Goal: Task Accomplishment & Management: Use online tool/utility

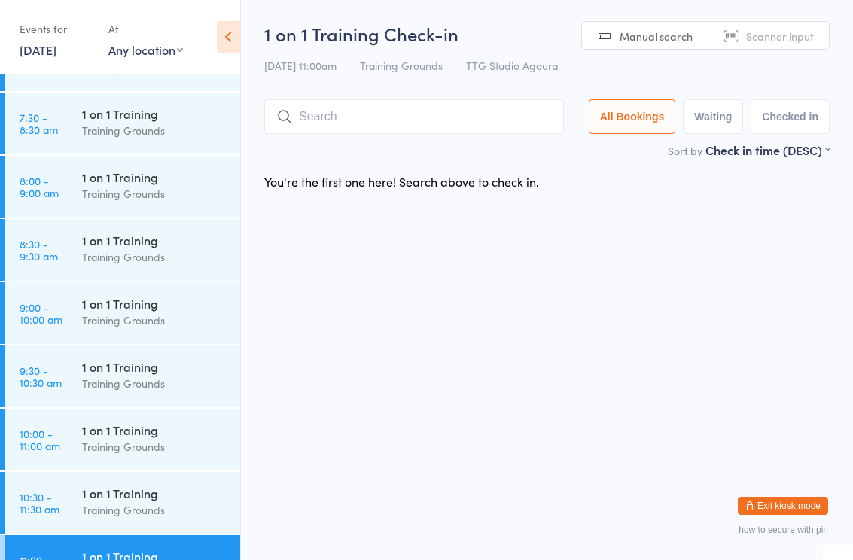
scroll to position [509, 0]
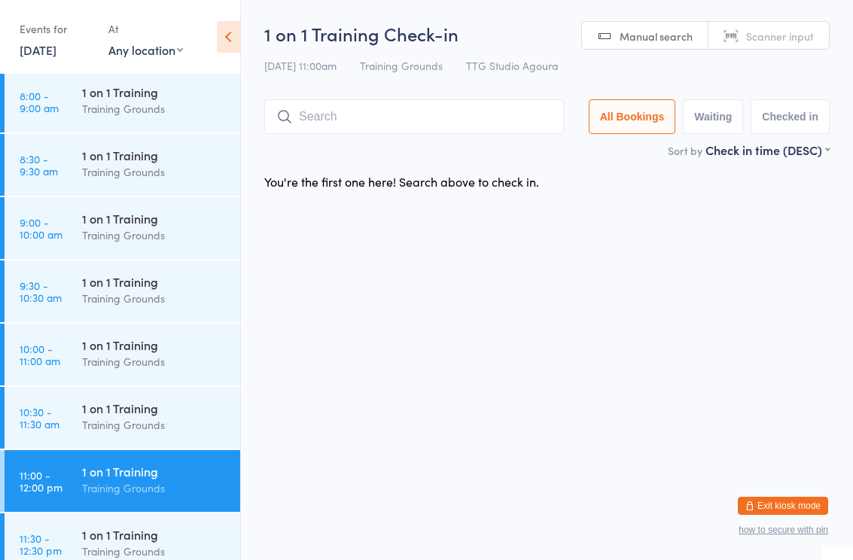
click at [113, 230] on div "Training Grounds" at bounding box center [154, 235] width 145 height 17
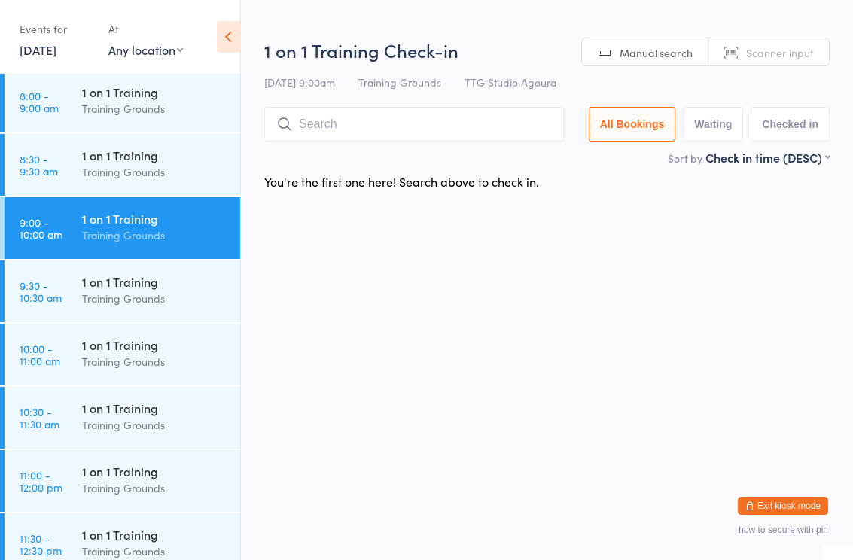
click at [357, 131] on input "search" at bounding box center [414, 124] width 300 height 35
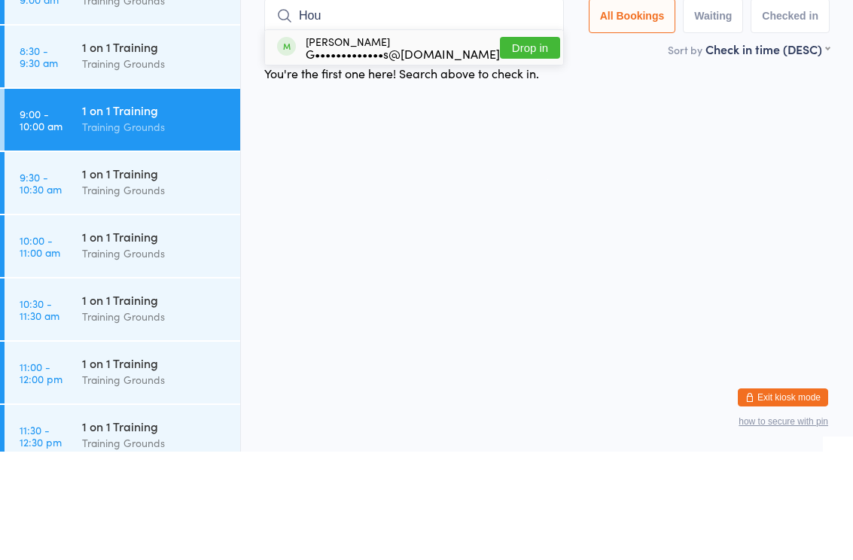
type input "Hou"
click at [400, 156] on div "G•••••••••••••s@[DOMAIN_NAME]" at bounding box center [403, 162] width 194 height 12
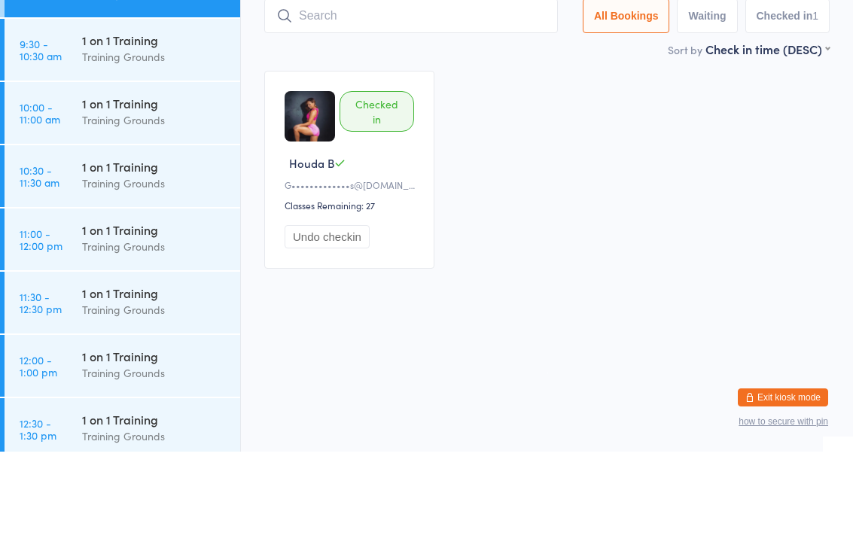
scroll to position [645, 0]
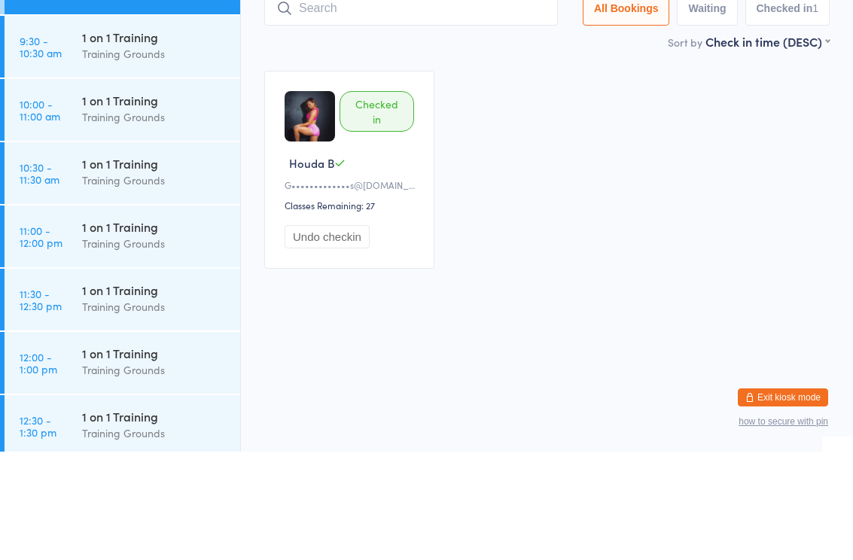
click at [109, 217] on div "Training Grounds" at bounding box center [154, 225] width 145 height 17
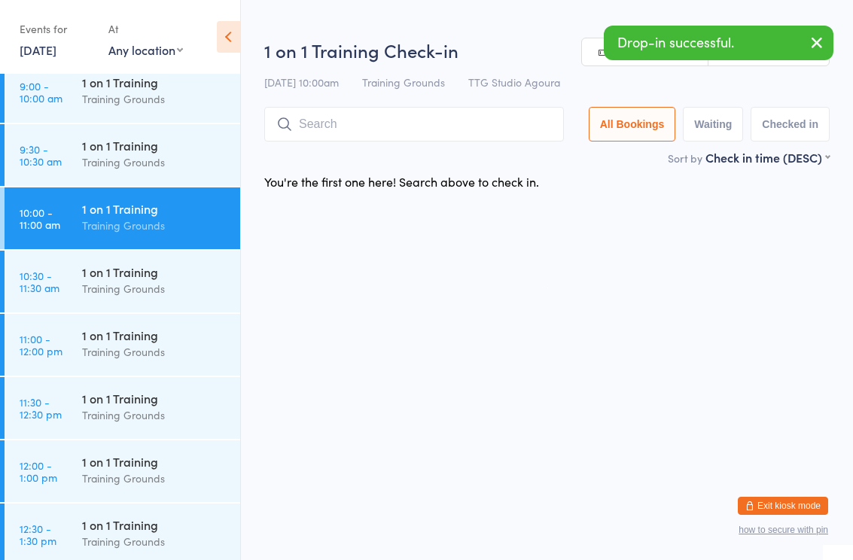
click at [310, 138] on input "search" at bounding box center [414, 124] width 300 height 35
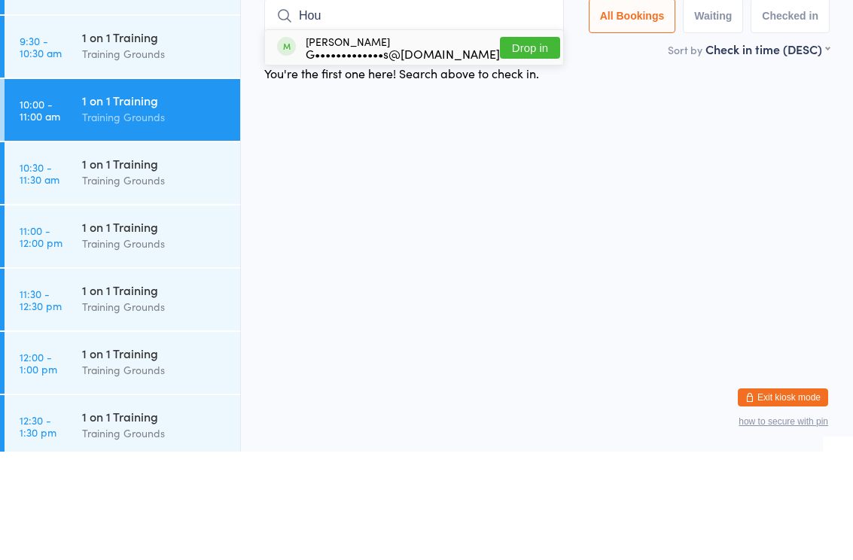
type input "Hou"
click at [387, 144] on div "[PERSON_NAME] G•••••••••••••s@[DOMAIN_NAME]" at bounding box center [403, 156] width 194 height 24
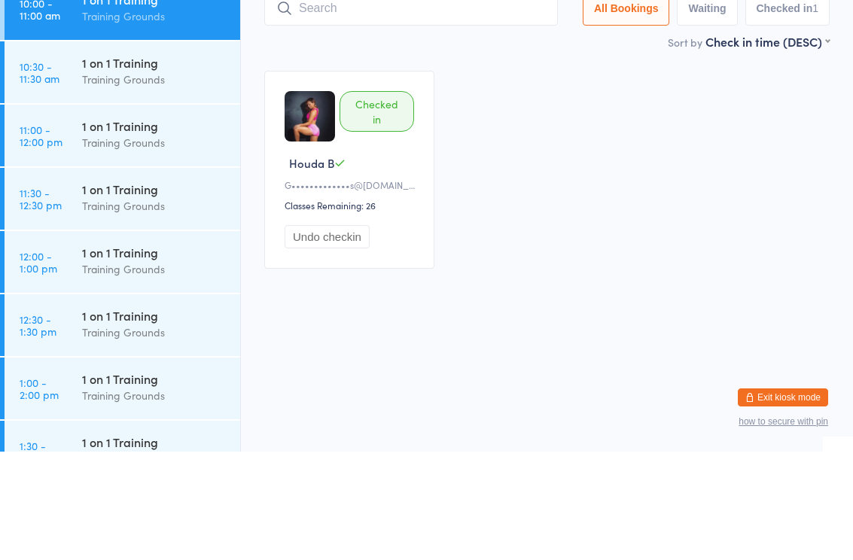
scroll to position [748, 0]
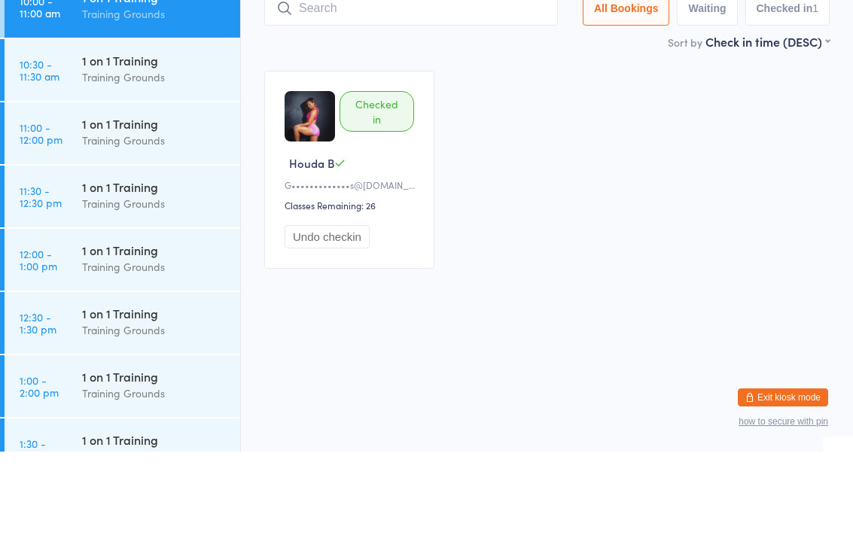
click at [124, 240] on div "Training Grounds" at bounding box center [154, 248] width 145 height 17
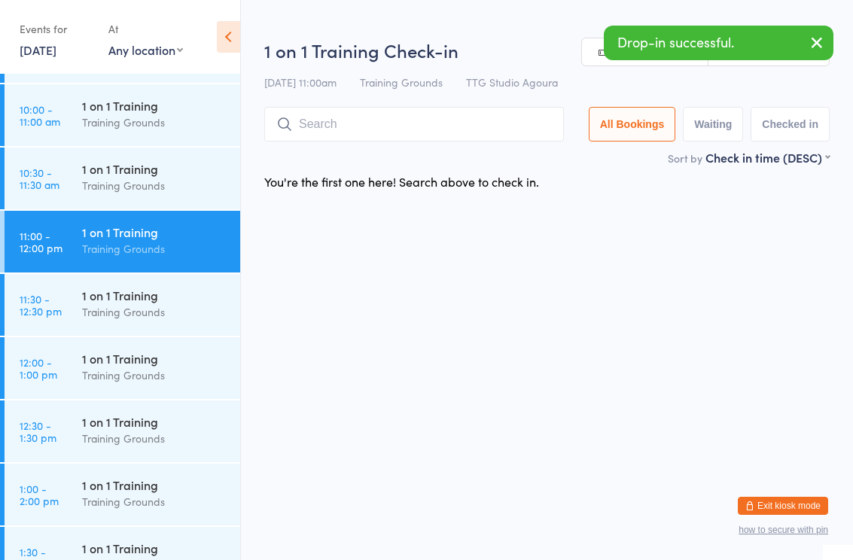
click at [326, 126] on input "search" at bounding box center [414, 124] width 300 height 35
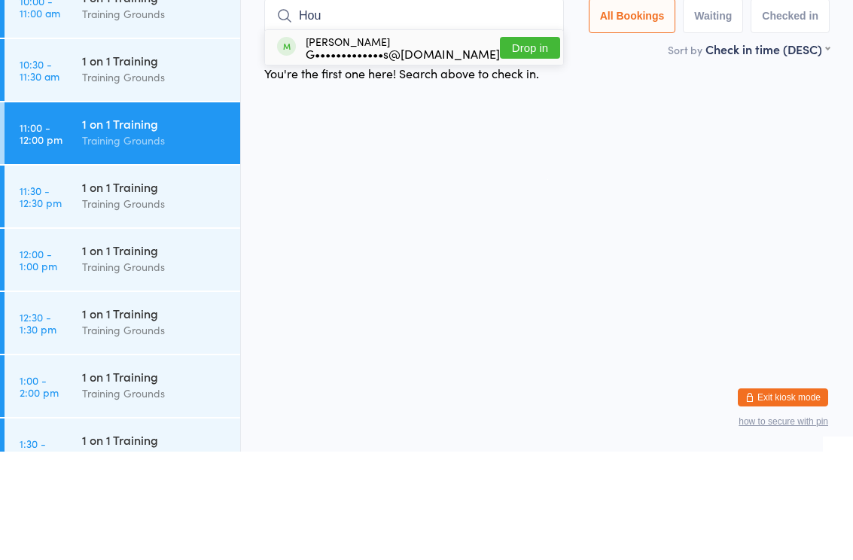
type input "Hou"
click at [389, 156] on div "G•••••••••••••s@[DOMAIN_NAME]" at bounding box center [403, 162] width 194 height 12
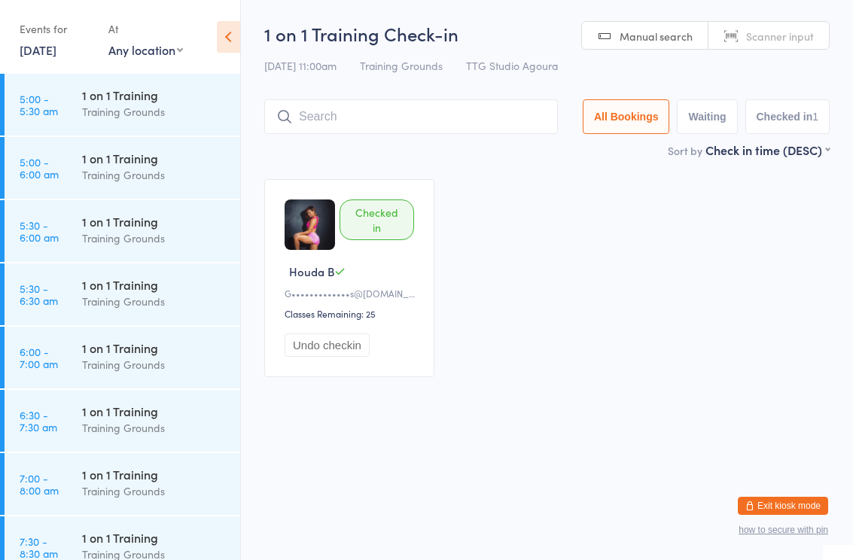
click at [601, 236] on div "Checked in Houda B G•••••••••••••s@gmail.com Classes Remaining: 25 Undo checkin" at bounding box center [547, 278] width 592 height 225
